Goal: Find specific page/section: Find specific page/section

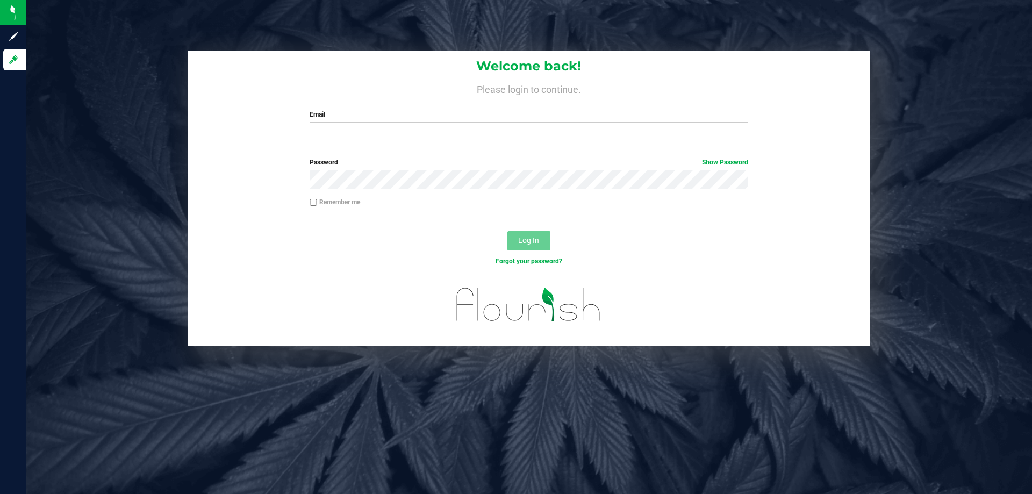
click at [465, 116] on label "Email" at bounding box center [529, 115] width 438 height 10
click at [465, 122] on input "Email" at bounding box center [529, 131] width 438 height 19
click at [456, 126] on input "Email" at bounding box center [529, 131] width 438 height 19
click at [457, 132] on input "[EMAIL_ADDRESS][DOMAIN_NAME]" at bounding box center [529, 131] width 438 height 19
type input "[EMAIL_ADDRESS][DOMAIN_NAME]"
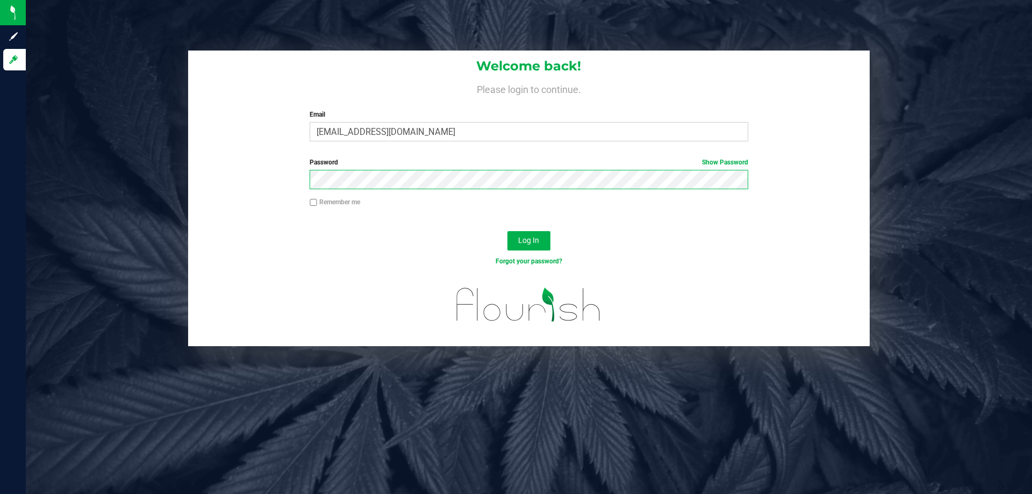
click at [507, 231] on button "Log In" at bounding box center [528, 240] width 43 height 19
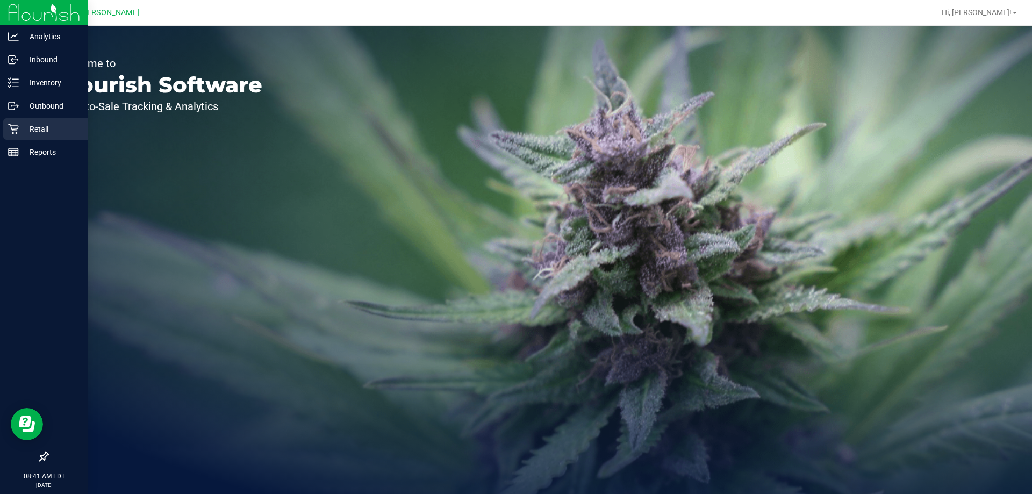
click at [4, 132] on div "Retail" at bounding box center [45, 128] width 85 height 21
